Goal: Task Accomplishment & Management: Manage account settings

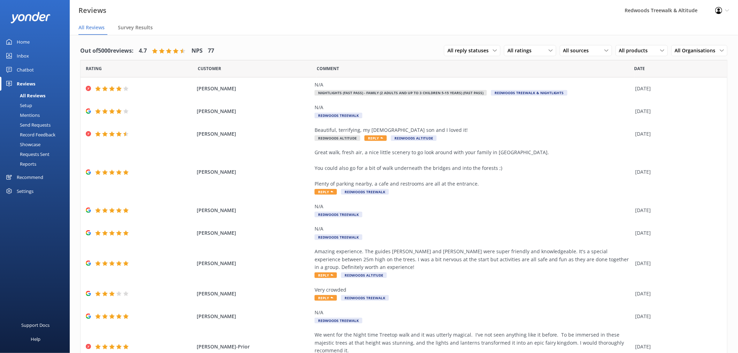
click at [36, 53] on link "Inbox" at bounding box center [35, 56] width 70 height 14
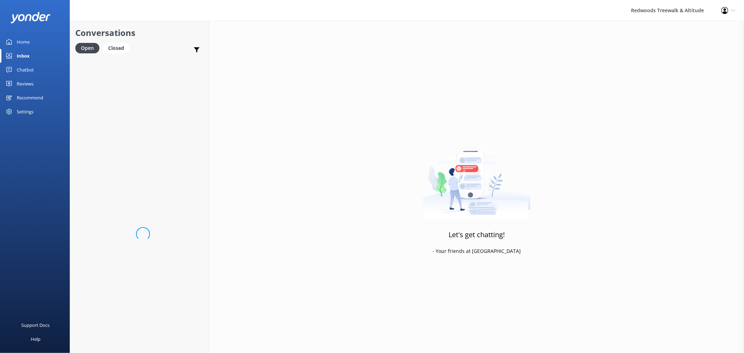
click at [36, 40] on link "Home" at bounding box center [35, 42] width 70 height 14
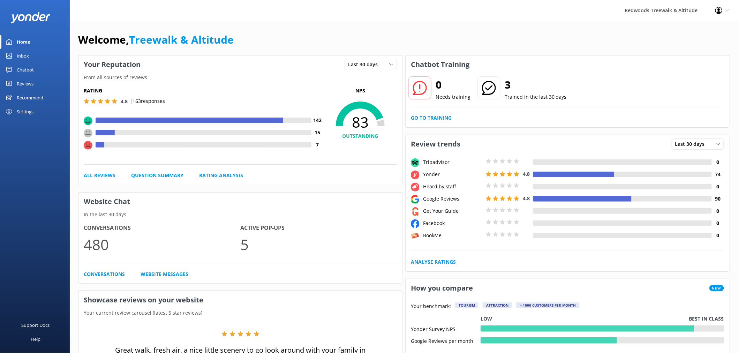
click at [16, 80] on link "Reviews" at bounding box center [35, 84] width 70 height 14
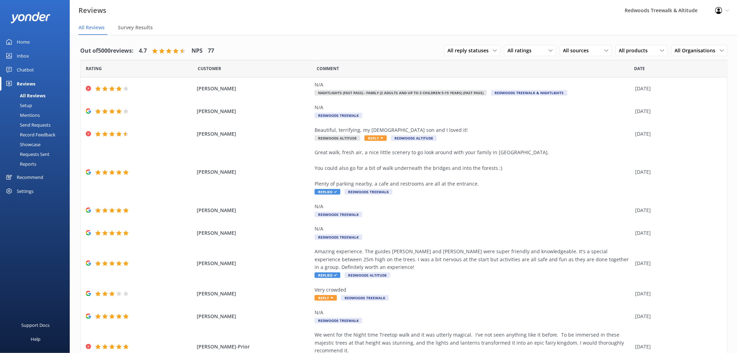
click at [44, 51] on link "Inbox" at bounding box center [35, 56] width 70 height 14
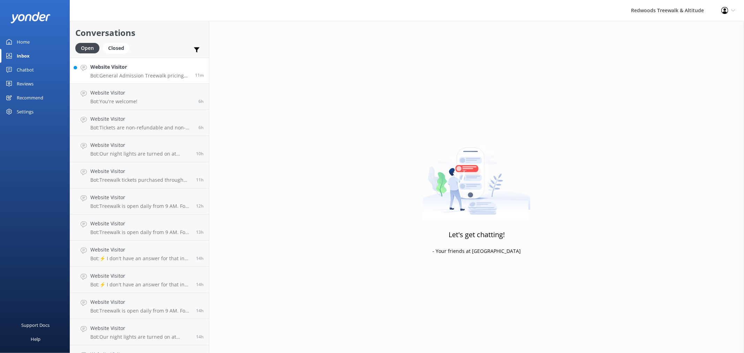
click at [95, 65] on h4 "Website Visitor" at bounding box center [139, 67] width 99 height 8
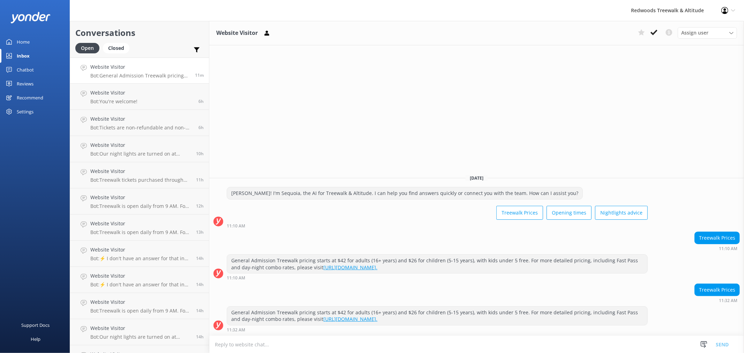
click at [34, 43] on link "Home" at bounding box center [35, 42] width 70 height 14
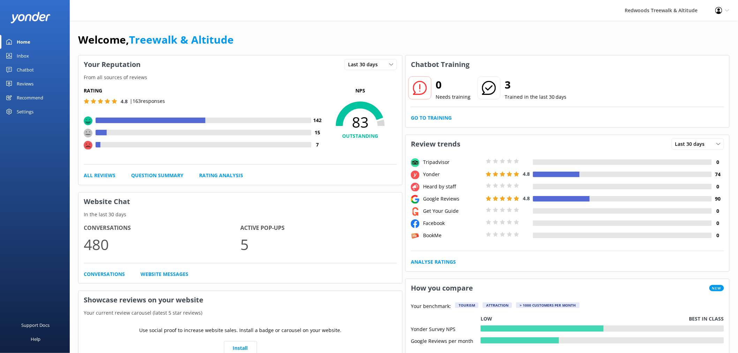
click at [34, 43] on link "Home" at bounding box center [35, 42] width 70 height 14
